Goal: Information Seeking & Learning: Learn about a topic

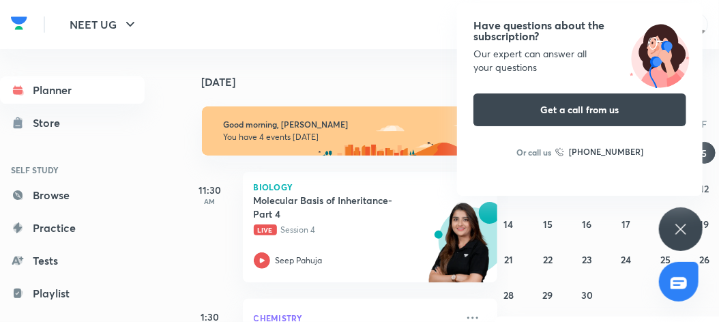
click at [682, 234] on icon at bounding box center [681, 229] width 16 height 16
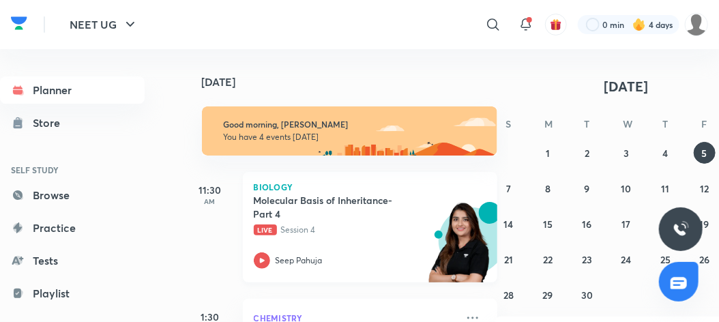
click at [262, 259] on icon at bounding box center [262, 260] width 16 height 16
